Goal: Transaction & Acquisition: Purchase product/service

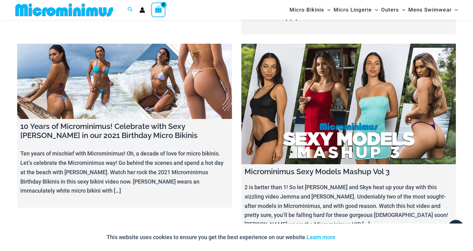
scroll to position [6966, 0]
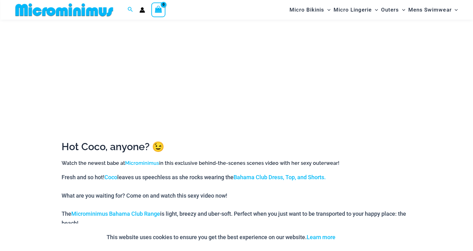
scroll to position [182, 0]
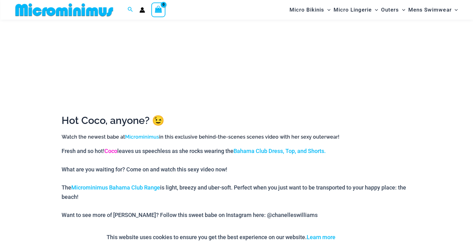
click at [112, 150] on link "Coco" at bounding box center [110, 151] width 13 height 7
click at [267, 152] on link "Bahama Club Dress, Top, and Shorts." at bounding box center [279, 151] width 92 height 7
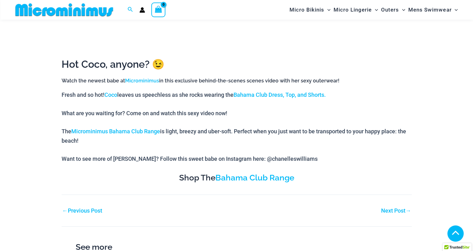
scroll to position [239, 0]
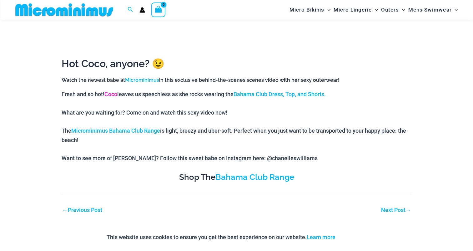
click at [110, 94] on link "Coco" at bounding box center [110, 94] width 13 height 7
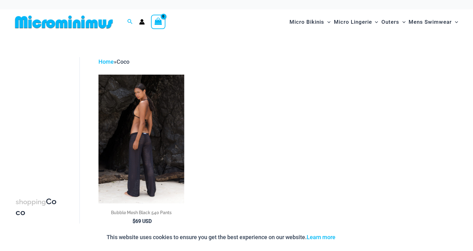
click at [146, 119] on img at bounding box center [141, 139] width 86 height 128
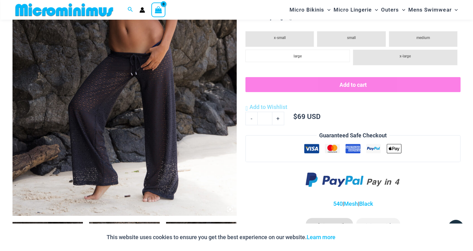
scroll to position [306, 0]
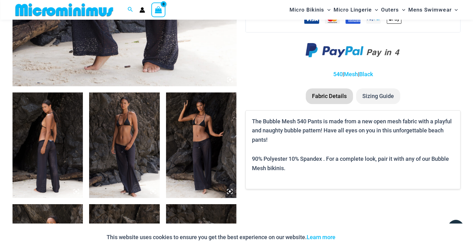
click at [49, 136] on img at bounding box center [47, 145] width 70 height 106
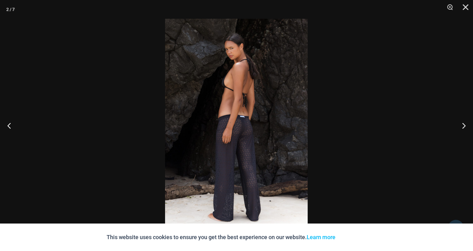
click at [233, 113] on img at bounding box center [236, 126] width 142 height 214
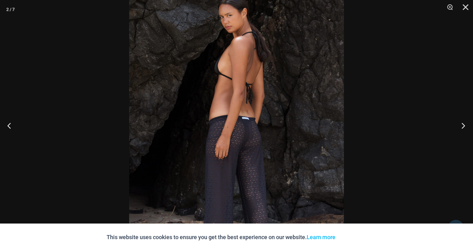
click at [467, 123] on button "Next" at bounding box center [460, 125] width 23 height 31
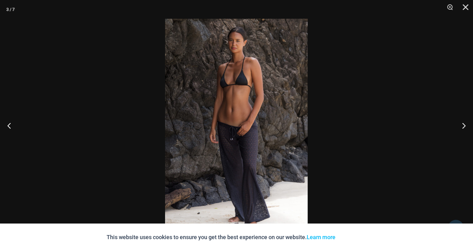
click at [247, 95] on img at bounding box center [236, 126] width 142 height 214
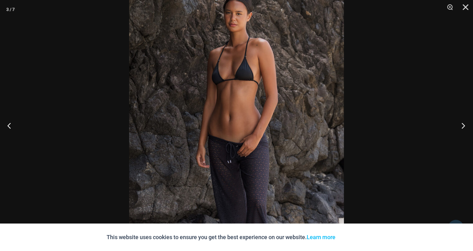
click at [464, 125] on button "Next" at bounding box center [460, 125] width 23 height 31
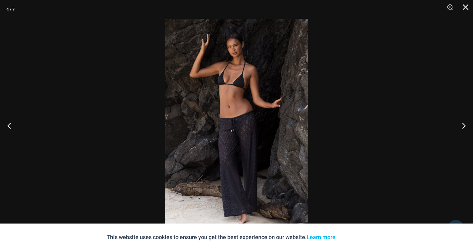
click at [246, 86] on img at bounding box center [236, 126] width 142 height 214
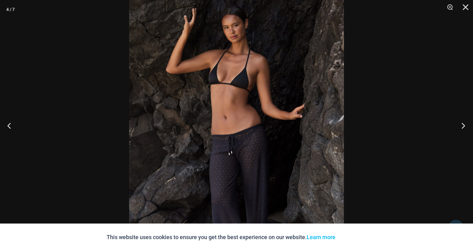
click at [462, 125] on button "Next" at bounding box center [460, 125] width 23 height 31
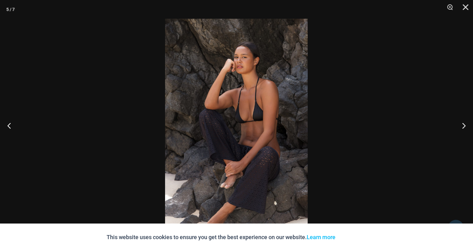
click at [225, 85] on img at bounding box center [236, 126] width 142 height 214
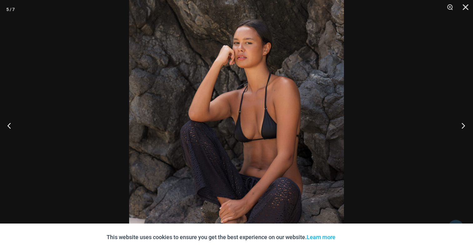
click at [464, 123] on button "Next" at bounding box center [460, 125] width 23 height 31
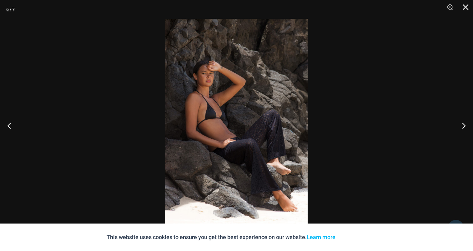
click at [217, 101] on img at bounding box center [236, 126] width 142 height 214
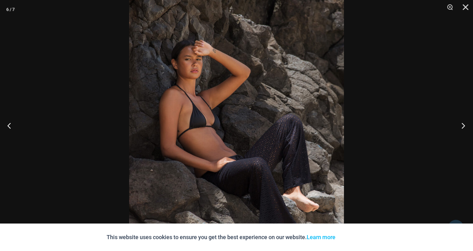
click at [465, 122] on button "Next" at bounding box center [460, 125] width 23 height 31
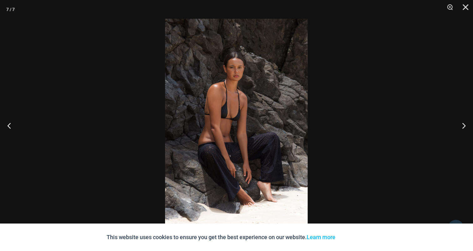
click at [247, 96] on img at bounding box center [236, 126] width 142 height 214
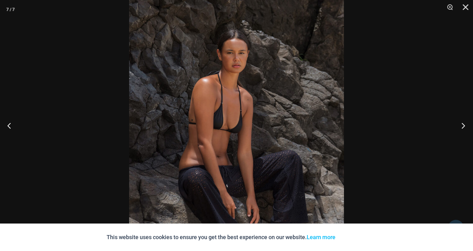
click at [456, 126] on button "Next" at bounding box center [460, 125] width 23 height 31
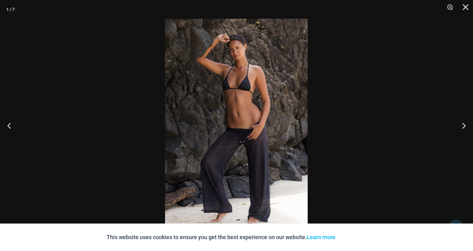
click at [234, 101] on img at bounding box center [236, 126] width 142 height 214
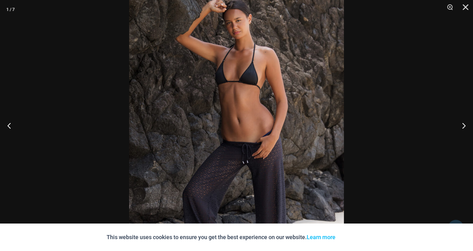
click at [464, 6] on button "Close" at bounding box center [463, 9] width 16 height 19
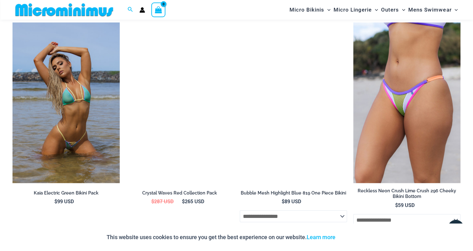
scroll to position [1275, 0]
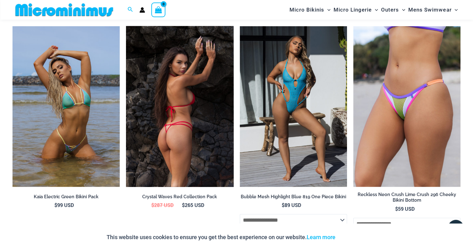
click at [183, 103] on img at bounding box center [179, 106] width 107 height 161
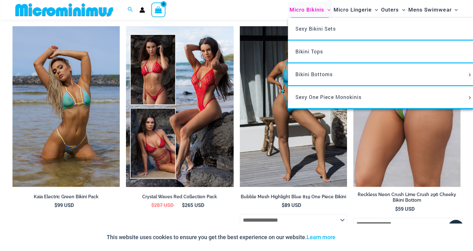
click at [300, 12] on span "Micro Bikinis" at bounding box center [306, 10] width 35 height 16
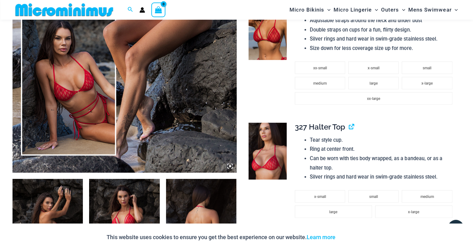
scroll to position [219, 0]
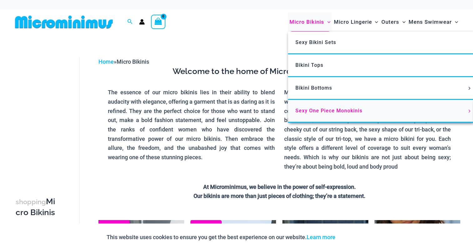
click at [309, 110] on span "Sexy One Piece Monokinis" at bounding box center [328, 111] width 67 height 6
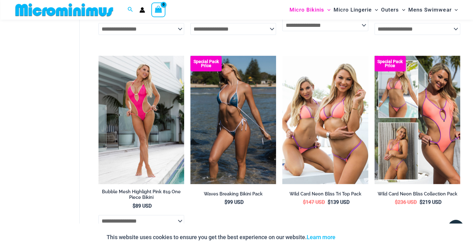
scroll to position [1494, 0]
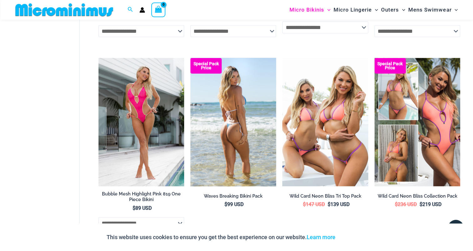
click at [217, 87] on img at bounding box center [233, 122] width 86 height 128
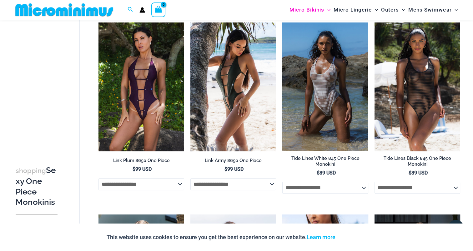
scroll to position [620, 0]
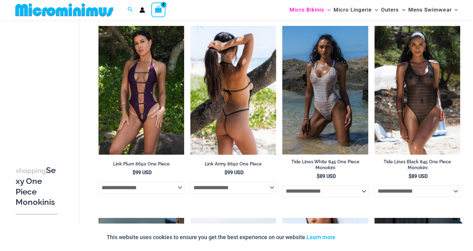
click at [232, 96] on img at bounding box center [233, 90] width 86 height 128
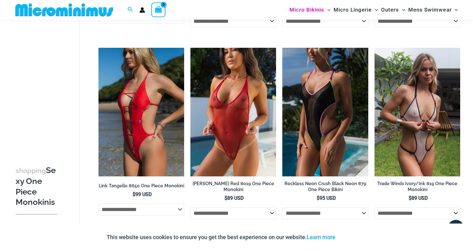
scroll to position [245, 0]
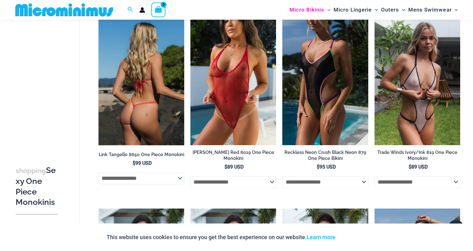
click at [137, 87] on img at bounding box center [141, 81] width 86 height 128
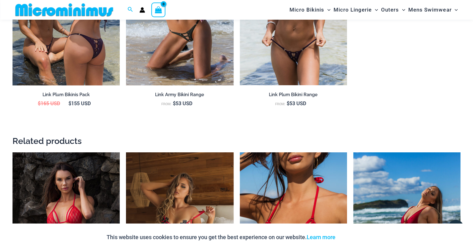
scroll to position [744, 0]
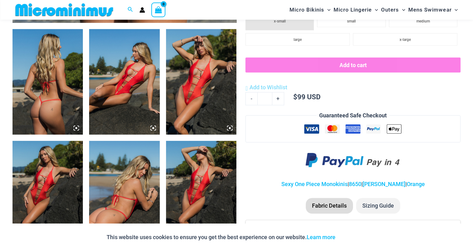
scroll to position [371, 0]
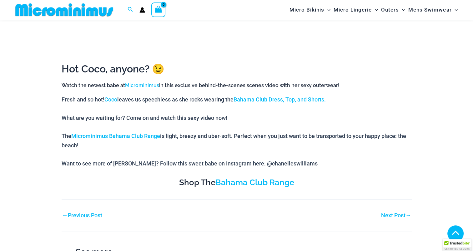
scroll to position [239, 0]
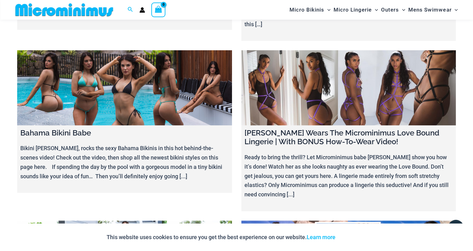
scroll to position [6404, 0]
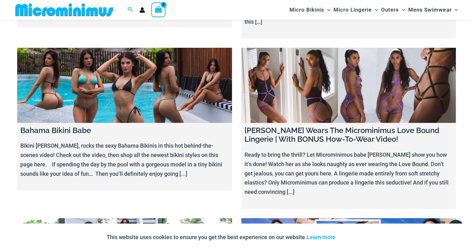
click at [132, 218] on link at bounding box center [124, 255] width 215 height 75
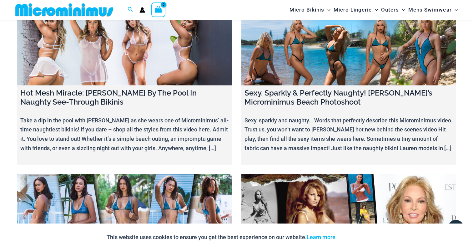
scroll to position [6091, 0]
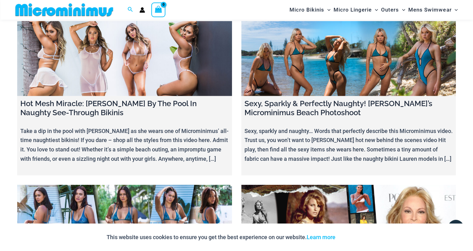
click at [124, 185] on link at bounding box center [124, 222] width 215 height 75
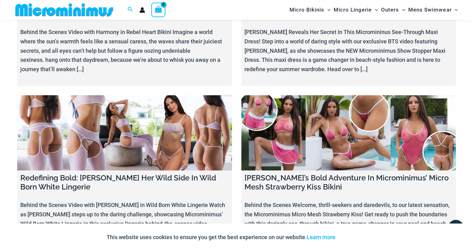
scroll to position [4810, 0]
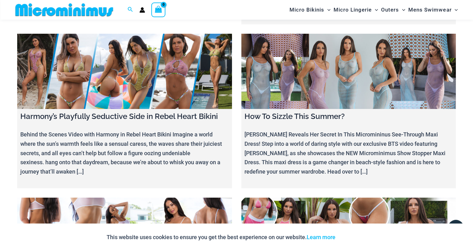
scroll to position [4685, 0]
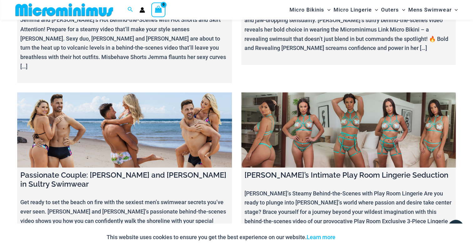
scroll to position [4123, 0]
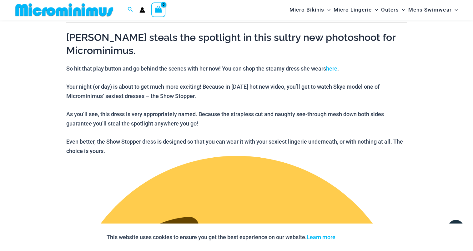
scroll to position [120, 0]
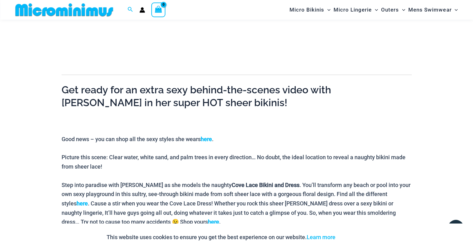
scroll to position [213, 0]
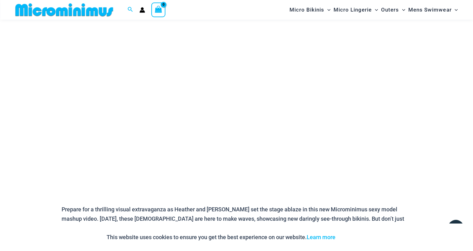
scroll to position [88, 0]
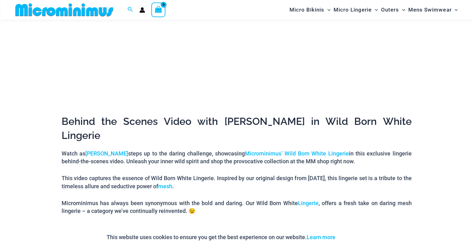
scroll to position [183, 0]
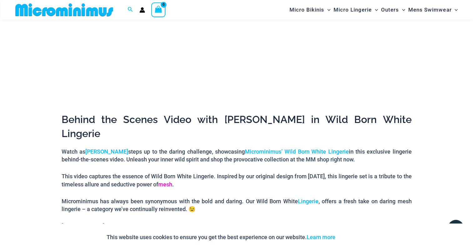
click at [172, 181] on link "mesh" at bounding box center [165, 184] width 14 height 7
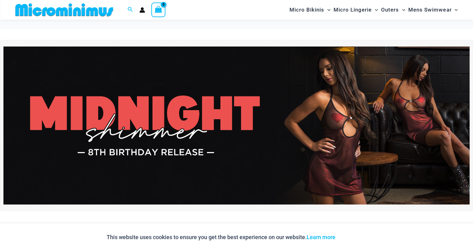
scroll to position [120, 0]
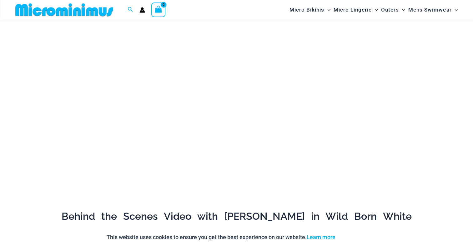
scroll to position [84, 0]
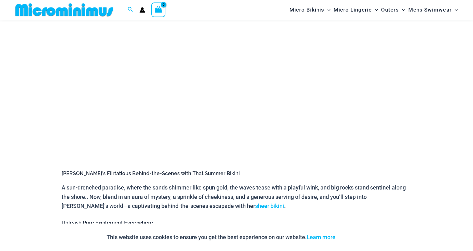
scroll to position [182, 0]
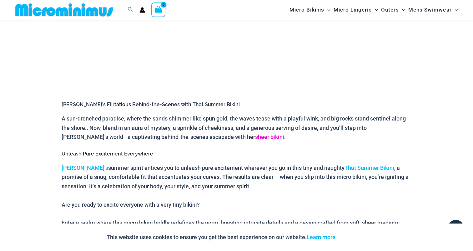
click at [255, 137] on link "sheer bikini" at bounding box center [269, 137] width 29 height 7
